Goal: Information Seeking & Learning: Learn about a topic

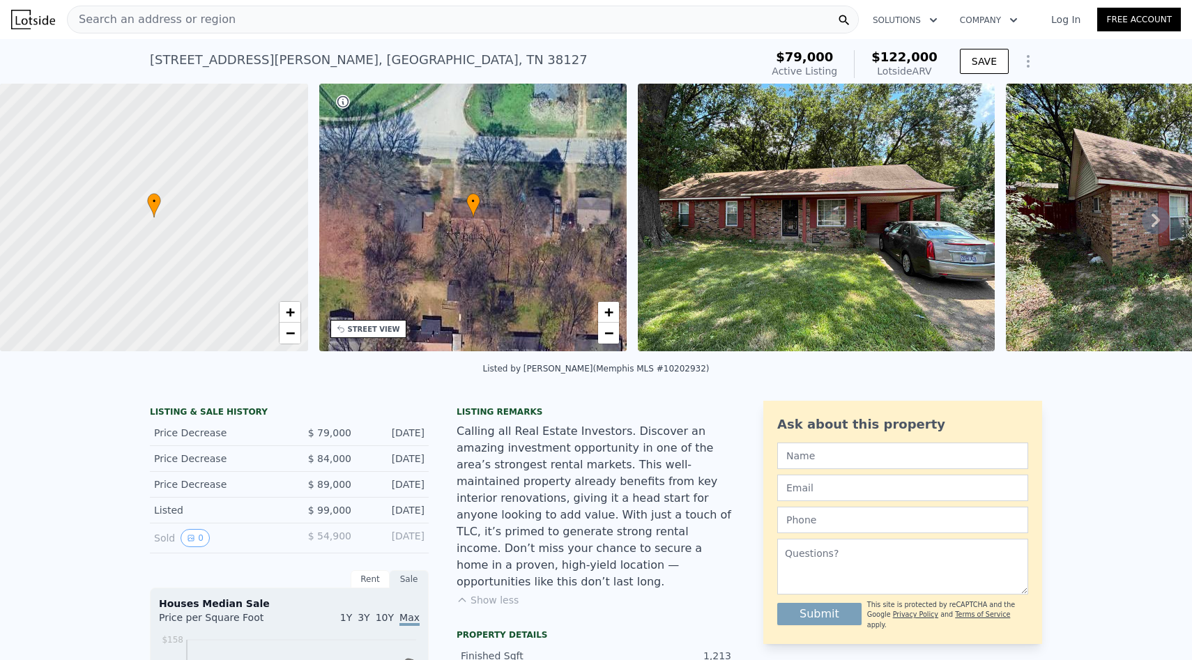
click at [334, 22] on div "Search an address or region" at bounding box center [463, 20] width 792 height 28
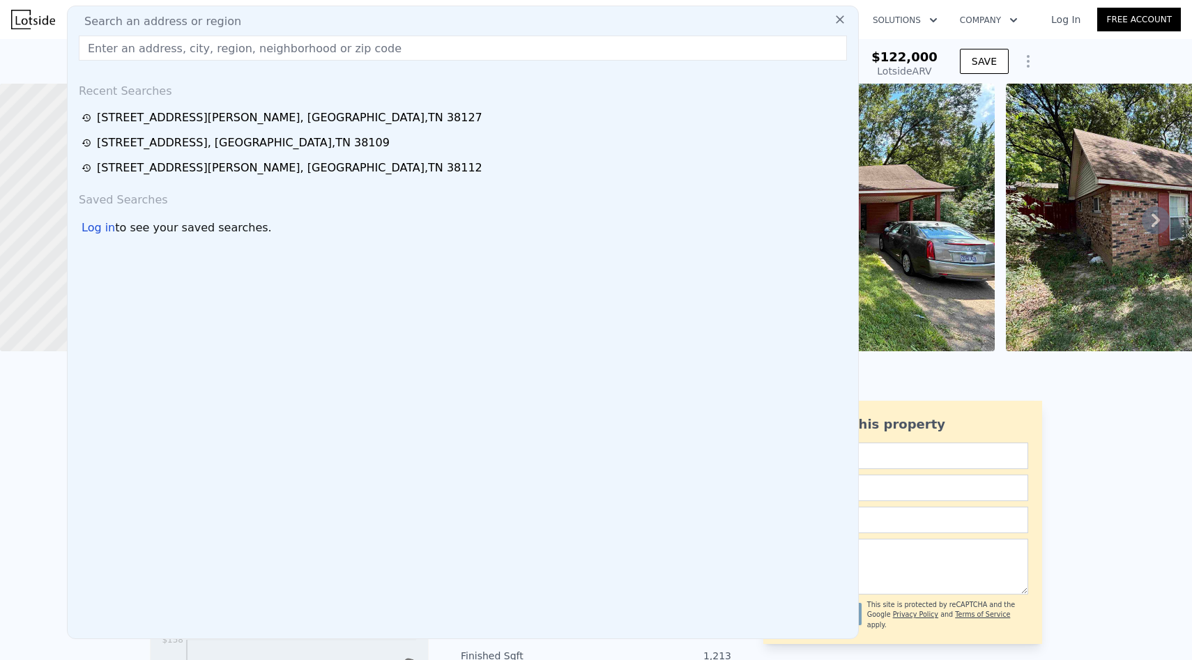
type input "[STREET_ADDRESS]"
type input "$ 30,686"
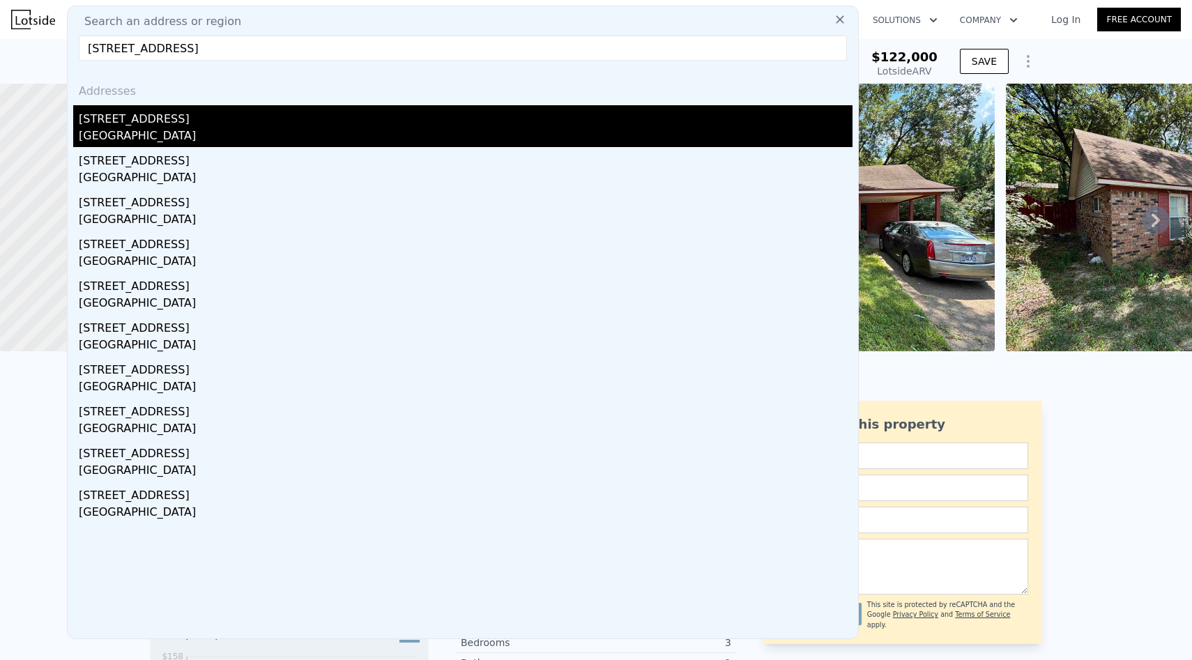
type input "[STREET_ADDRESS]"
click at [284, 120] on div "[STREET_ADDRESS]" at bounding box center [465, 116] width 773 height 22
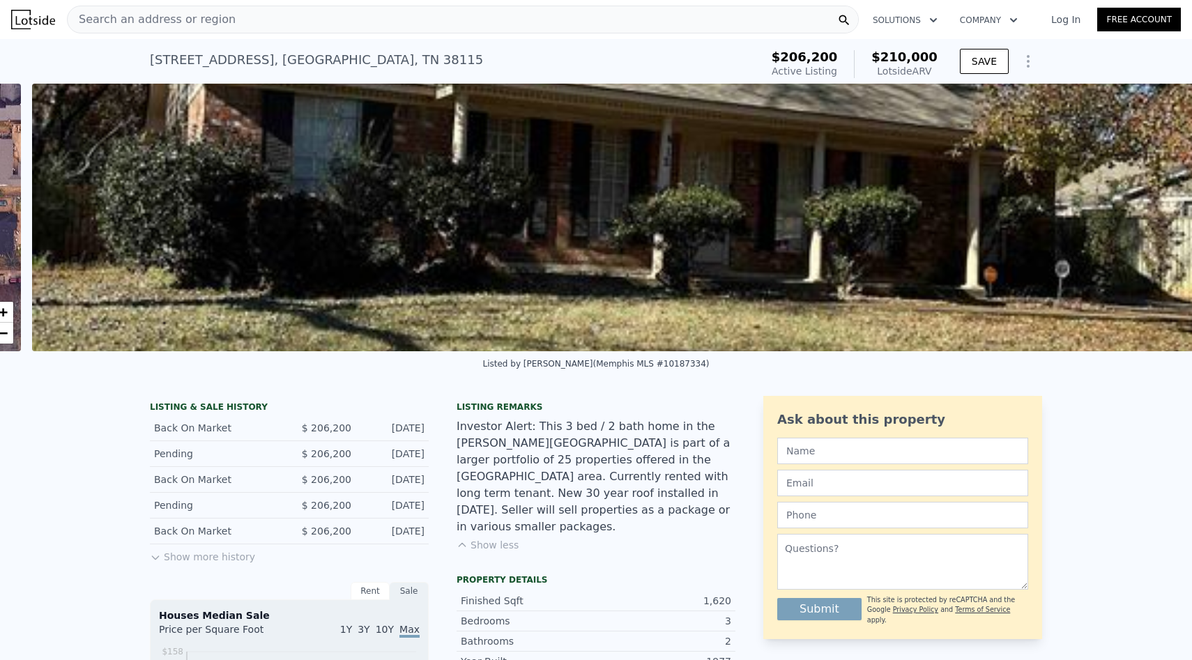
scroll to position [0, 638]
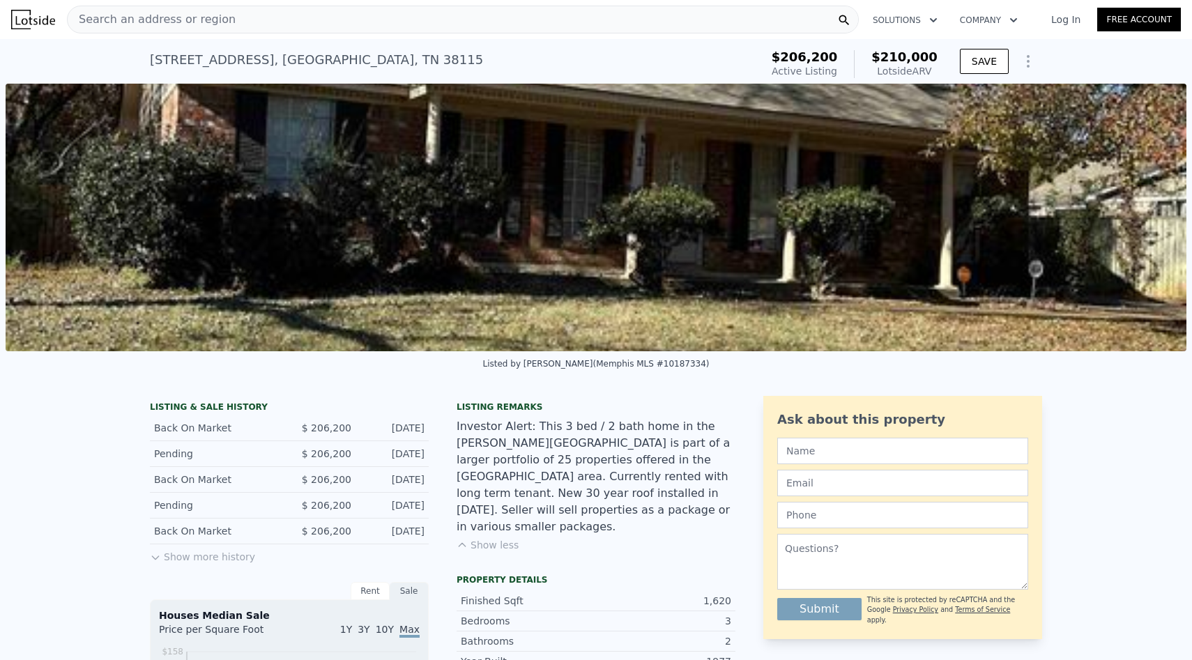
click at [416, 16] on div "Search an address or region" at bounding box center [463, 20] width 792 height 28
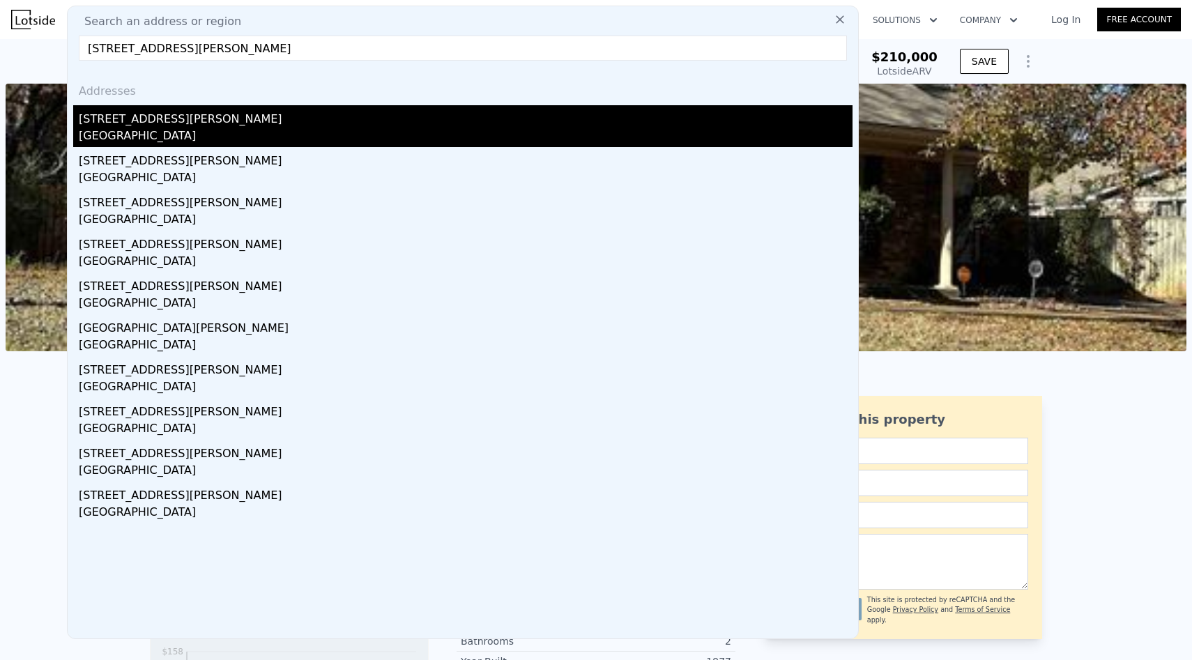
type input "[STREET_ADDRESS][PERSON_NAME]"
click at [397, 118] on div "[STREET_ADDRESS][PERSON_NAME]" at bounding box center [465, 116] width 773 height 22
type input "1"
type input "2"
type input "900"
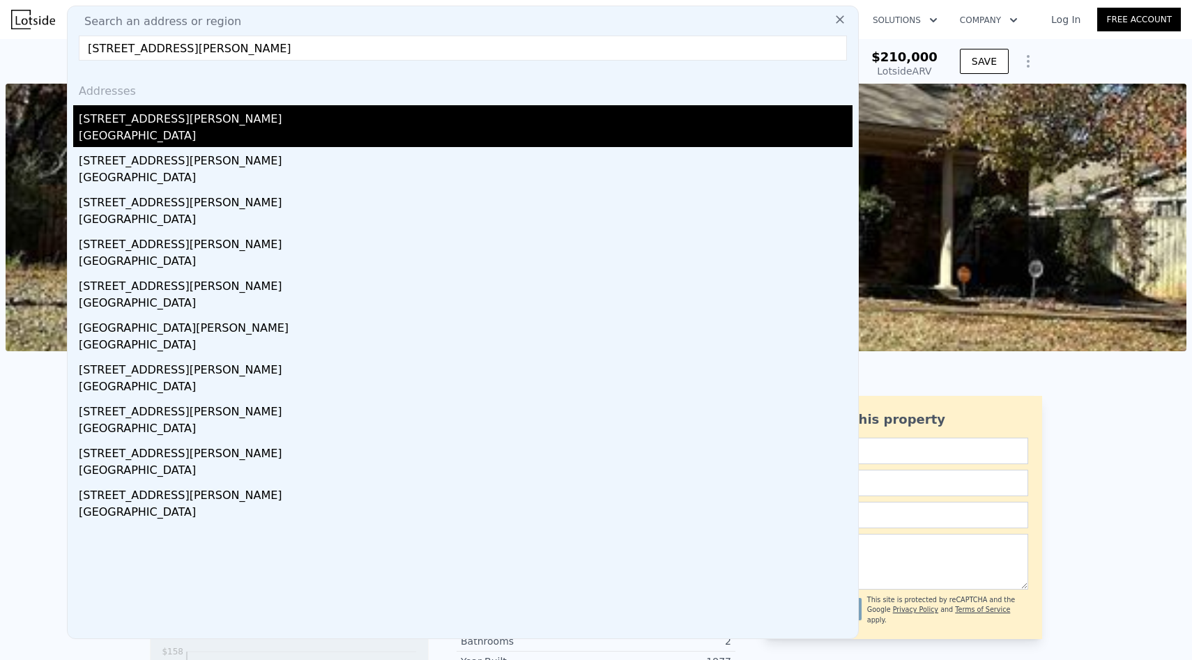
type input "1574"
type input "6098.400000000001"
type input "13939.2"
type input "$ 122,000"
type input "$ 30,686"
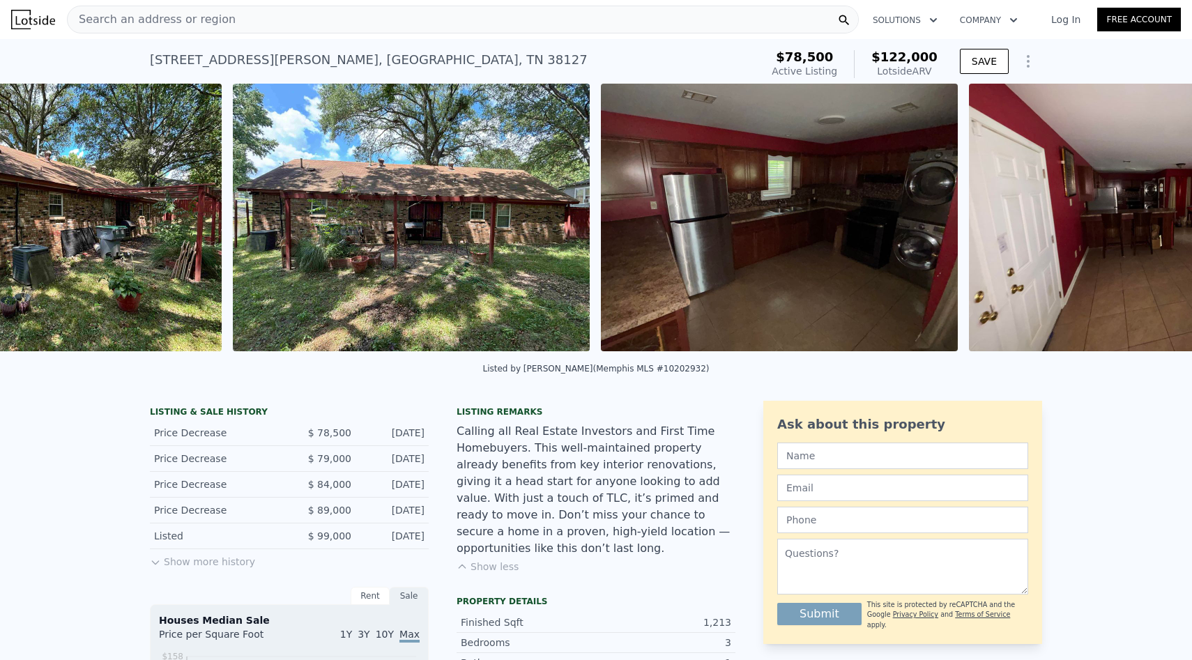
scroll to position [0, 1741]
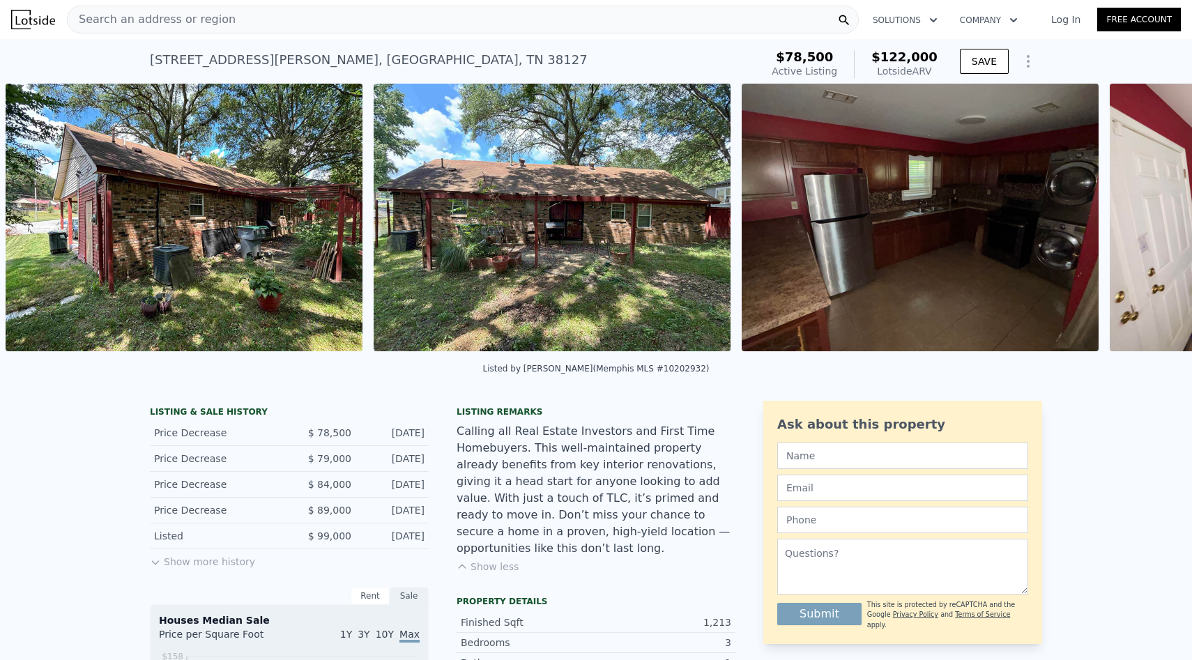
click at [638, 199] on img at bounding box center [551, 218] width 357 height 268
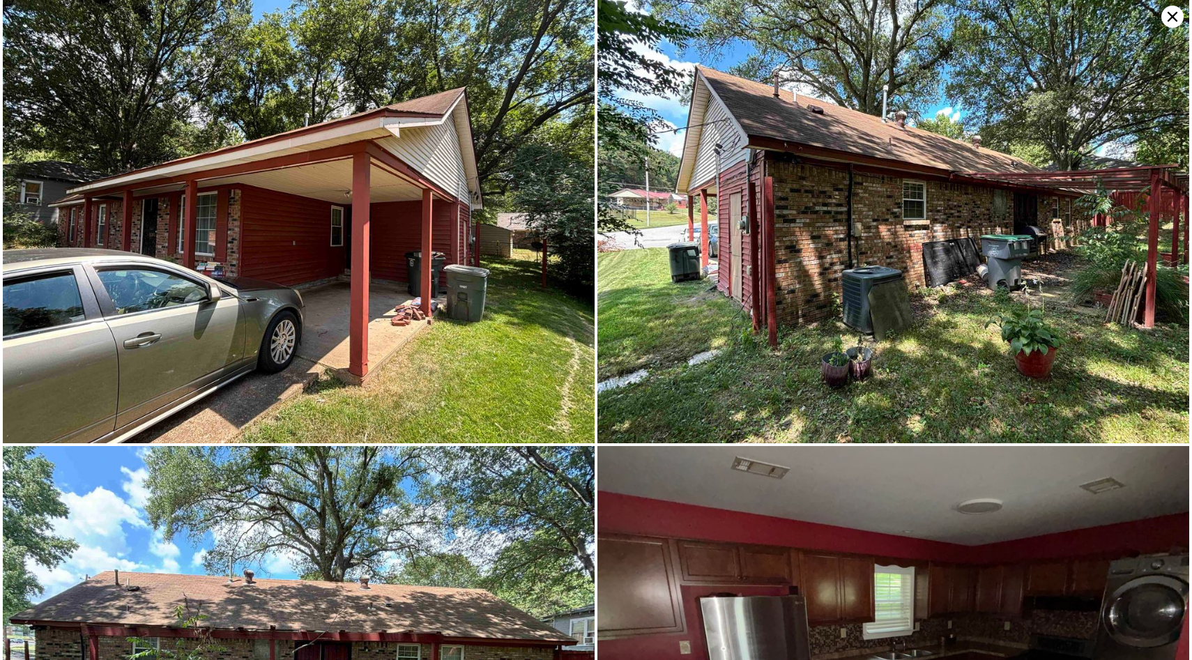
scroll to position [447, 0]
click at [1170, 14] on icon at bounding box center [1172, 17] width 10 height 10
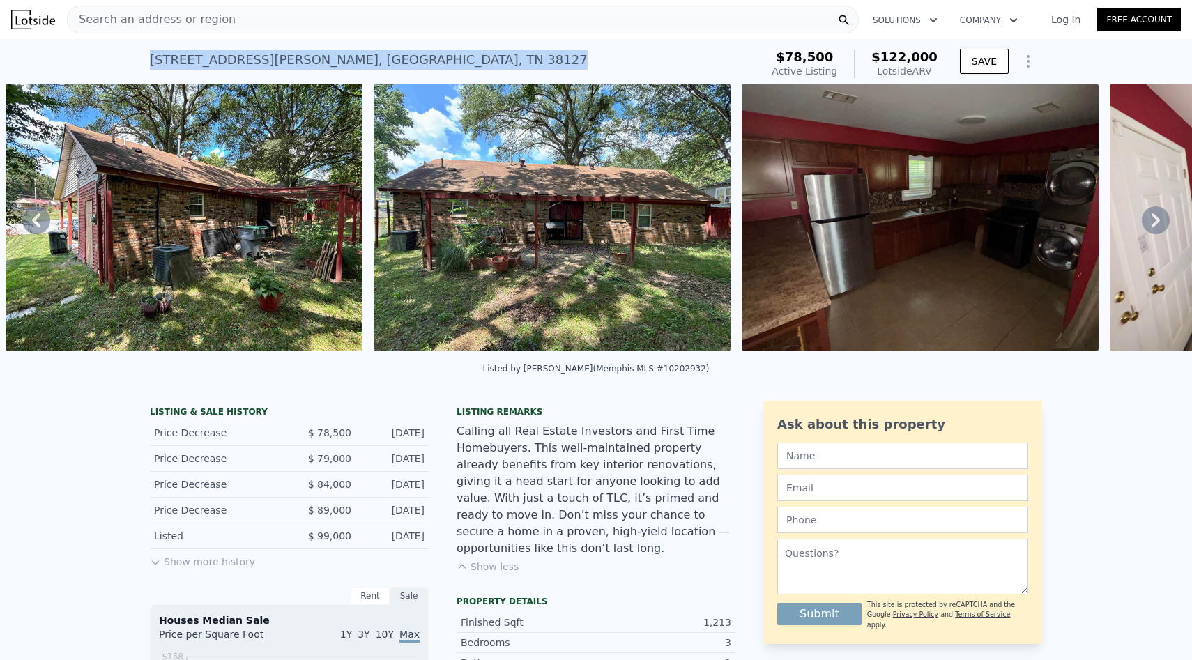
drag, startPoint x: 371, startPoint y: 54, endPoint x: 151, endPoint y: 51, distance: 220.2
click at [151, 51] on div "[STREET_ADDRESS][PERSON_NAME] Active at $78,500 (~ARV $122k )" at bounding box center [452, 64] width 605 height 39
copy div "[STREET_ADDRESS][PERSON_NAME]"
click at [362, 30] on div "Search an address or region" at bounding box center [463, 20] width 792 height 28
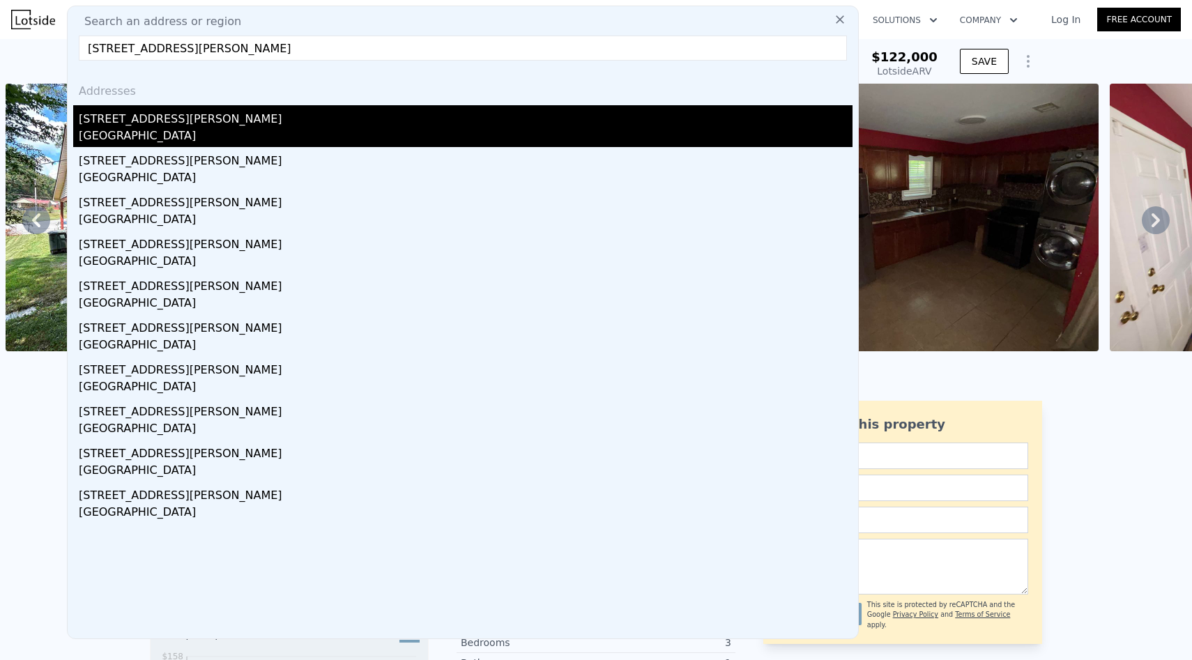
type input "[STREET_ADDRESS][PERSON_NAME]"
click at [337, 118] on div "[STREET_ADDRESS][PERSON_NAME]" at bounding box center [465, 116] width 773 height 22
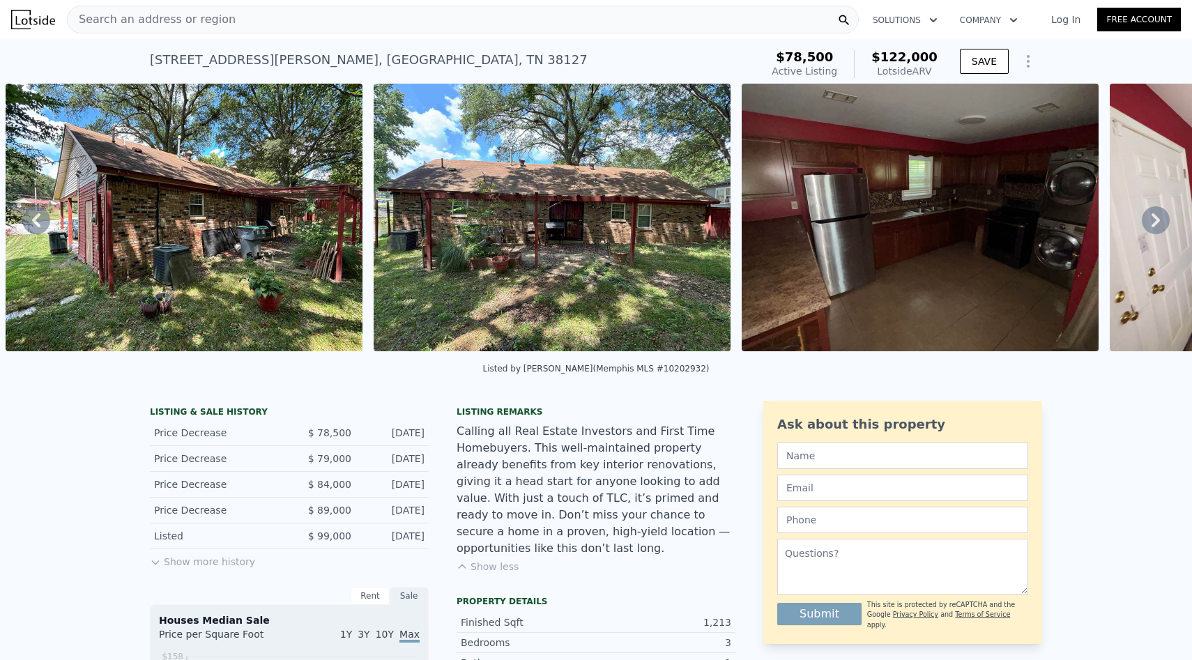
scroll to position [0, 6]
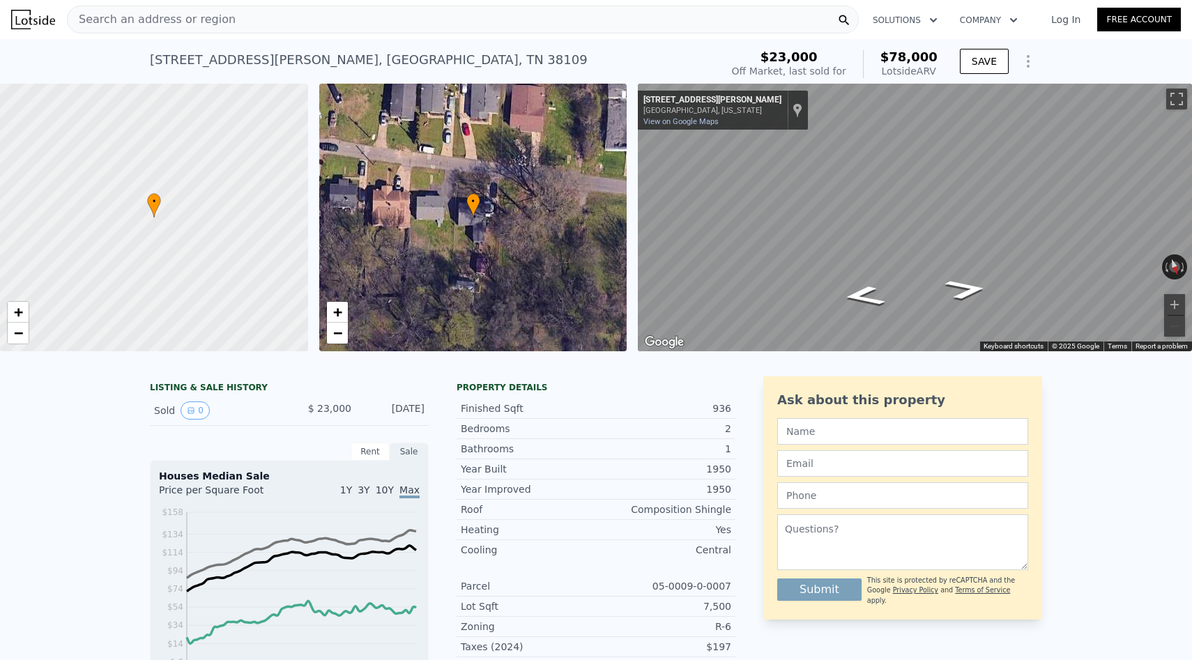
click at [373, 30] on div "Search an address or region" at bounding box center [463, 20] width 792 height 28
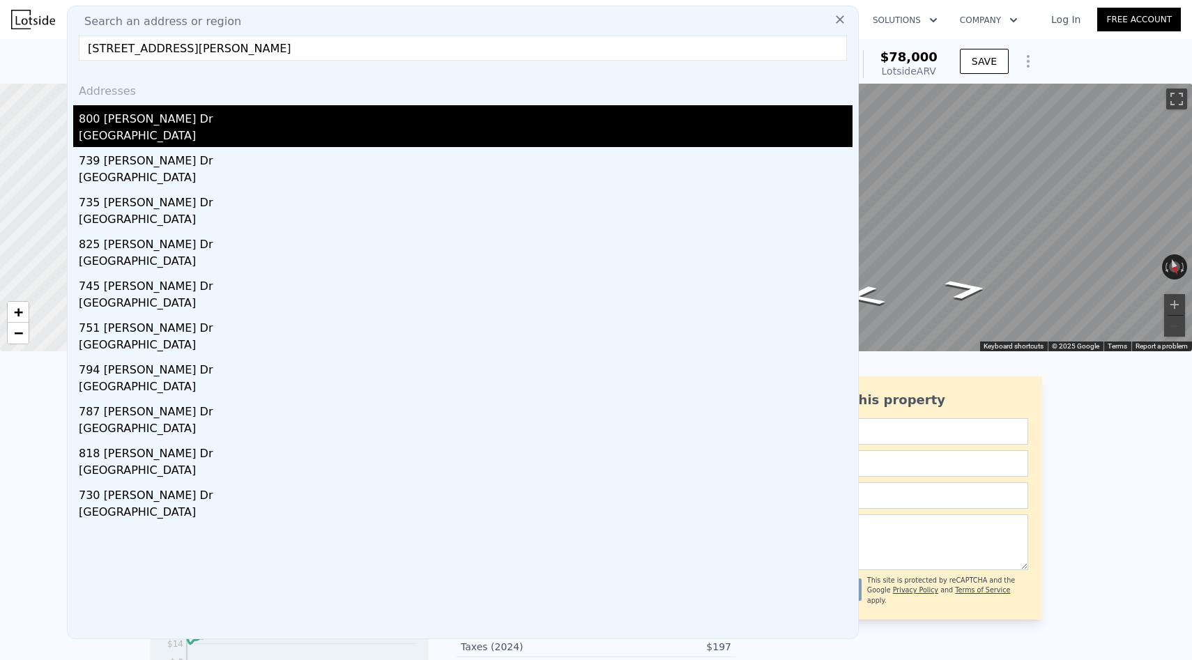
type input "[STREET_ADDRESS][PERSON_NAME]"
click at [285, 120] on div "800 [PERSON_NAME] Dr" at bounding box center [465, 116] width 773 height 22
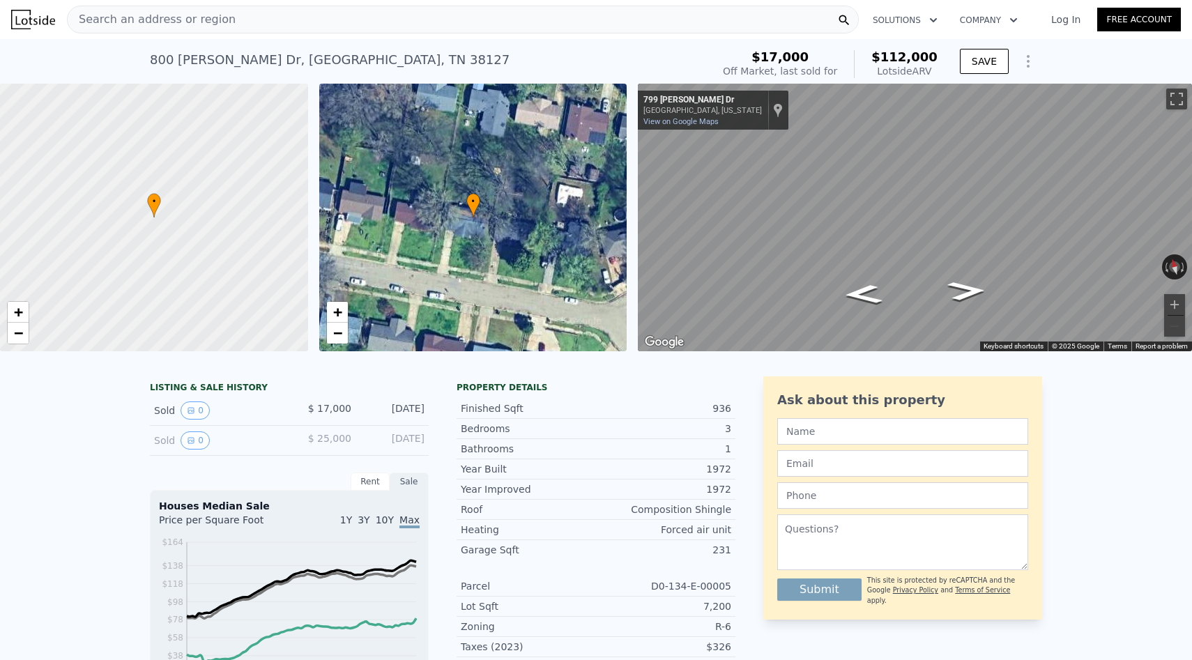
click at [380, 13] on div "Search an address or region" at bounding box center [463, 20] width 792 height 28
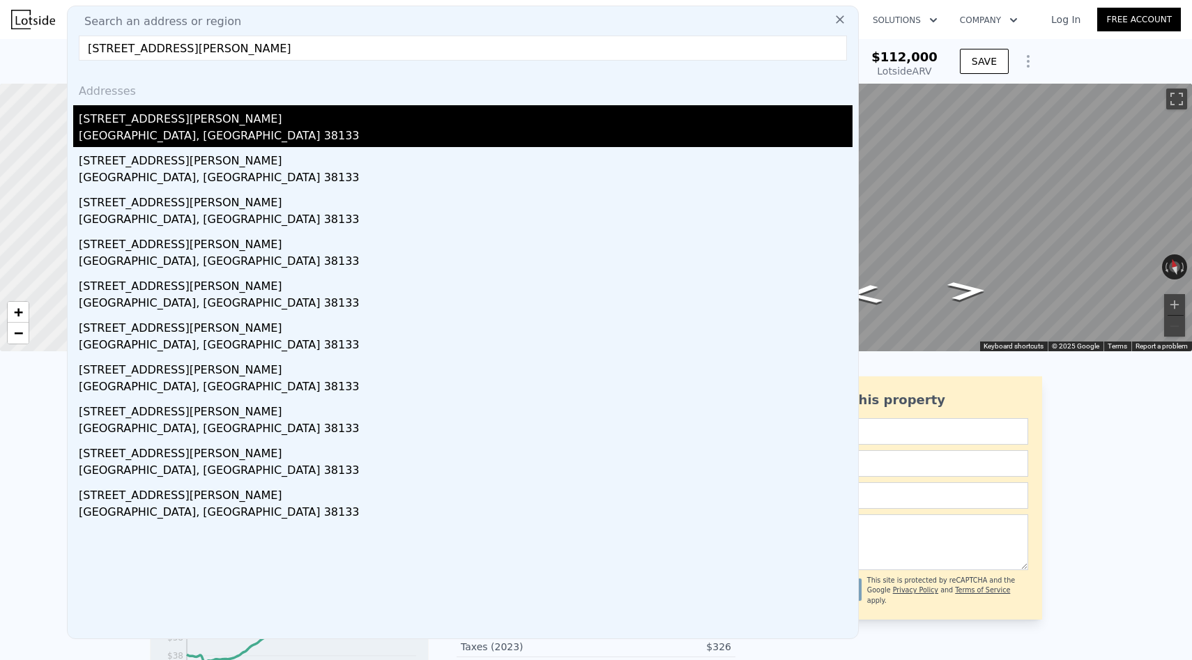
type input "[STREET_ADDRESS][PERSON_NAME]"
click at [242, 119] on div "[STREET_ADDRESS][PERSON_NAME]" at bounding box center [465, 116] width 773 height 22
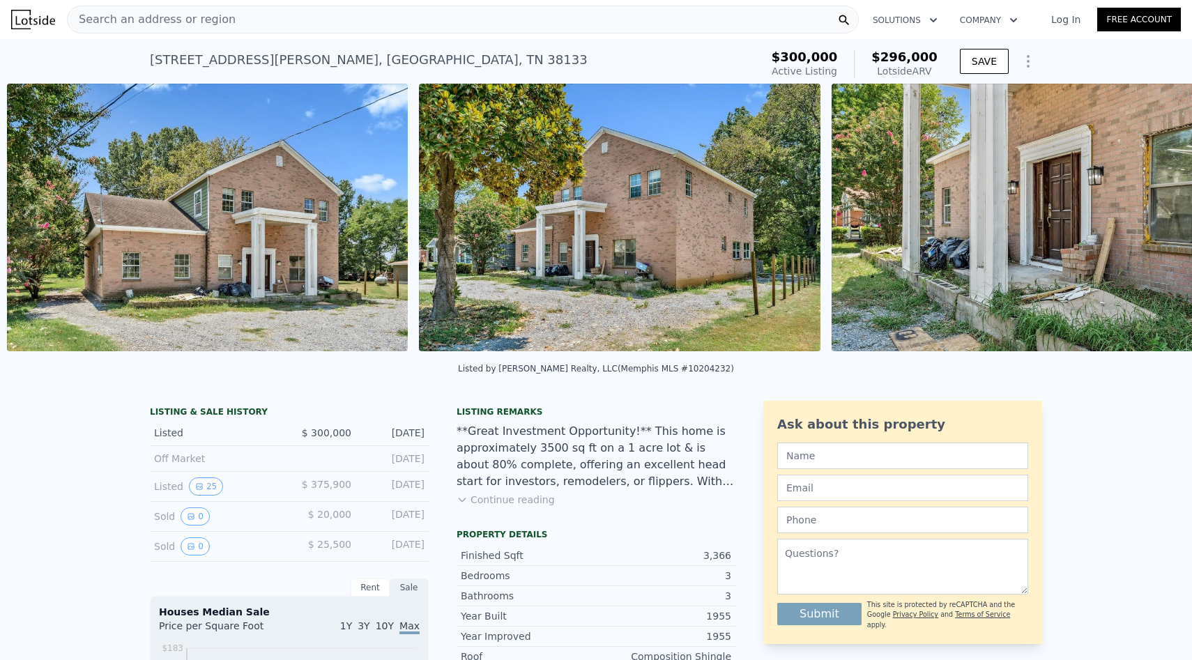
scroll to position [0, 1462]
click at [490, 497] on button "Continue reading" at bounding box center [505, 500] width 98 height 14
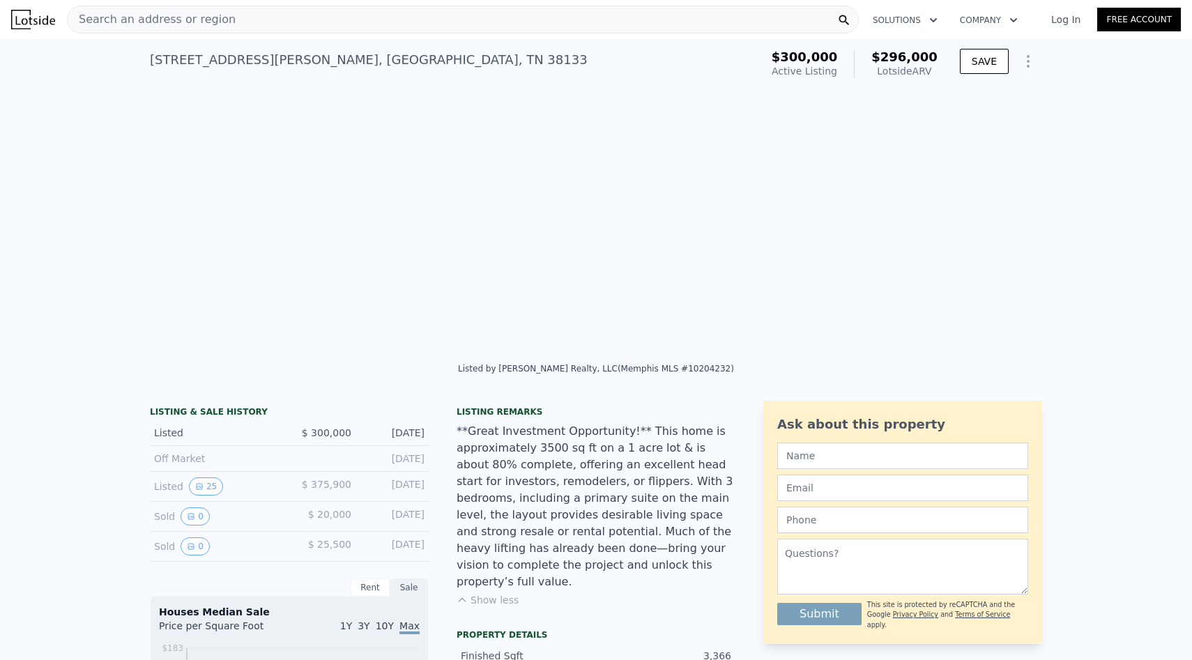
scroll to position [0, 4761]
